Goal: Task Accomplishment & Management: Manage account settings

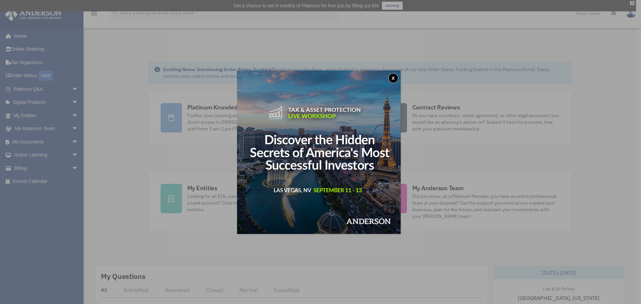
click at [393, 76] on button "x" at bounding box center [393, 78] width 10 height 10
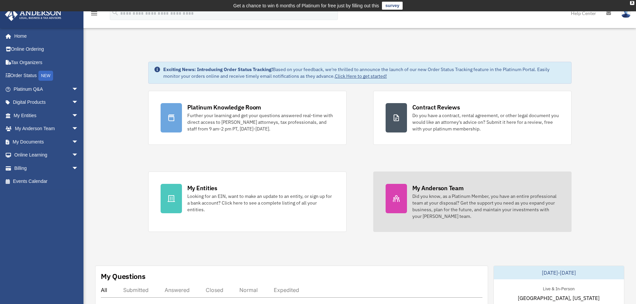
click at [450, 199] on div "Did you know, as a Platinum Member, you have an entire professional team at you…" at bounding box center [486, 206] width 147 height 27
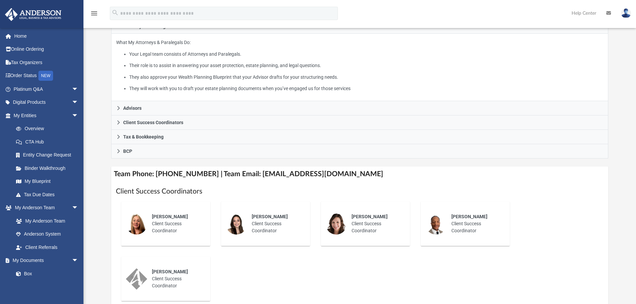
scroll to position [200, 0]
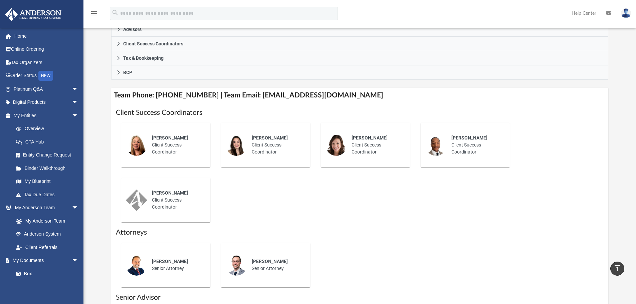
click at [259, 263] on span "[PERSON_NAME]" at bounding box center [270, 261] width 36 height 5
click at [174, 145] on div "[PERSON_NAME] Client Success Coordinator" at bounding box center [176, 145] width 58 height 30
click at [161, 140] on span "[PERSON_NAME]" at bounding box center [170, 137] width 36 height 5
click at [162, 138] on span "[PERSON_NAME]" at bounding box center [170, 137] width 36 height 5
click at [278, 140] on div "Claire Seals" at bounding box center [276, 138] width 49 height 7
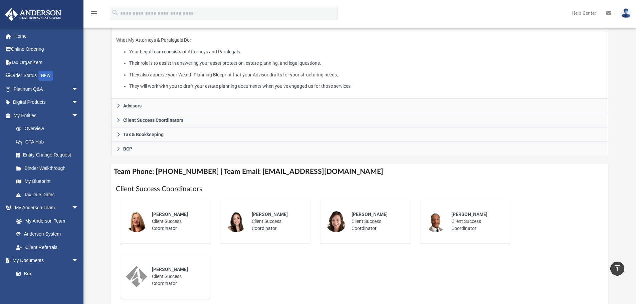
scroll to position [100, 0]
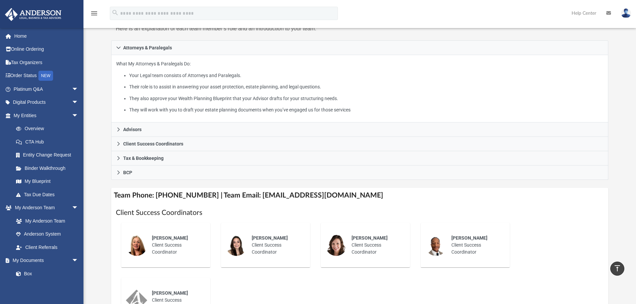
click at [623, 13] on img at bounding box center [626, 13] width 10 height 10
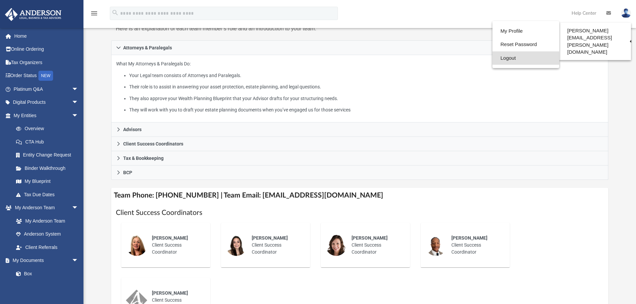
click at [493, 57] on link "Logout" at bounding box center [526, 58] width 67 height 14
